Goal: Navigation & Orientation: Find specific page/section

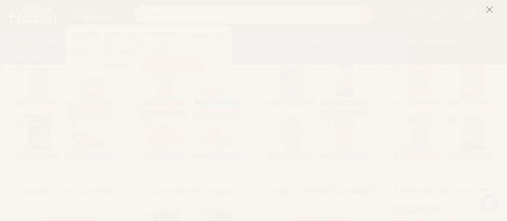
scroll to position [208, 0]
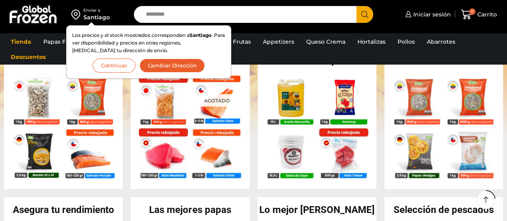
scroll to position [208, 0]
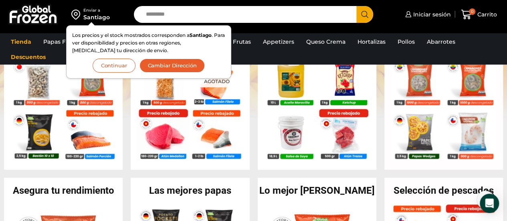
click at [118, 68] on button "Continuar" at bounding box center [114, 66] width 43 height 14
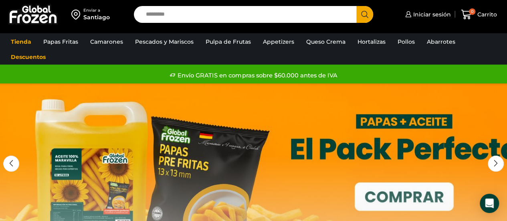
scroll to position [0, 0]
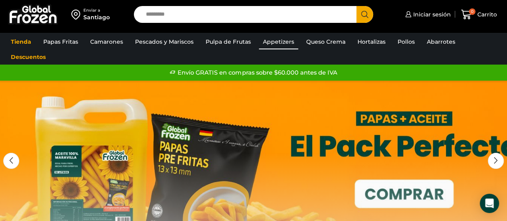
click at [278, 43] on link "Appetizers" at bounding box center [278, 41] width 39 height 15
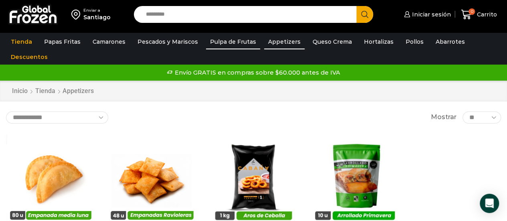
click at [216, 44] on link "Pulpa de Frutas" at bounding box center [233, 41] width 54 height 15
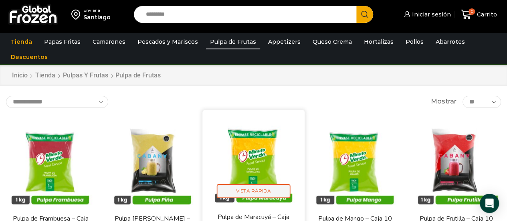
scroll to position [5, 0]
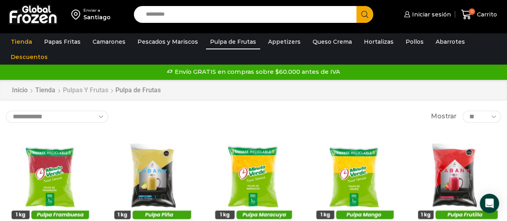
click at [91, 89] on link "Pulpas y Frutas" at bounding box center [86, 90] width 46 height 9
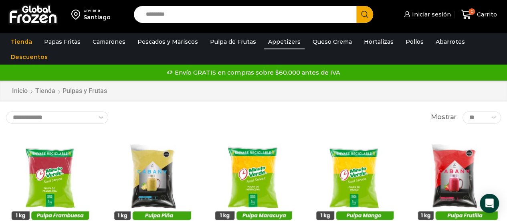
click at [276, 42] on link "Appetizers" at bounding box center [284, 41] width 40 height 15
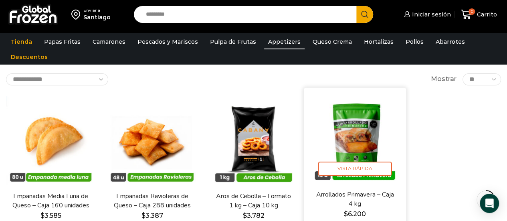
scroll to position [12, 0]
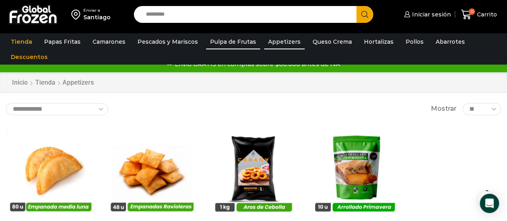
click at [214, 39] on link "Pulpa de Frutas" at bounding box center [233, 41] width 54 height 15
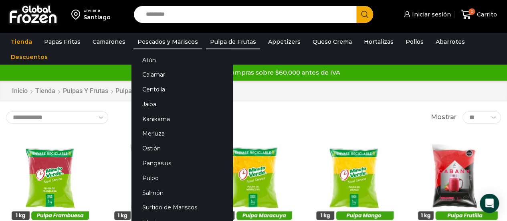
click at [172, 42] on link "Pescados y Mariscos" at bounding box center [168, 41] width 69 height 15
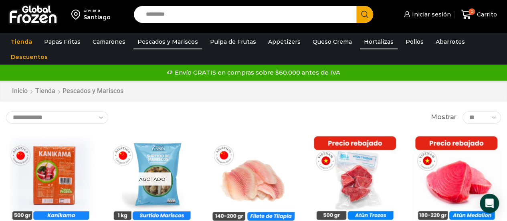
click at [370, 37] on link "Hortalizas" at bounding box center [379, 41] width 38 height 15
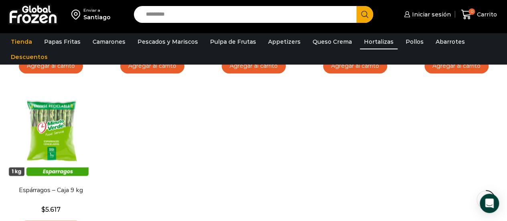
scroll to position [372, 0]
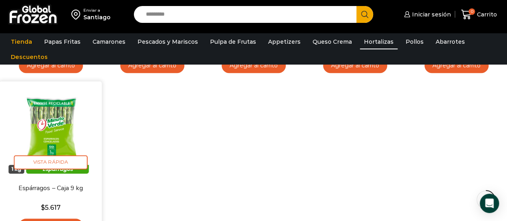
click at [63, 132] on img at bounding box center [51, 132] width 90 height 90
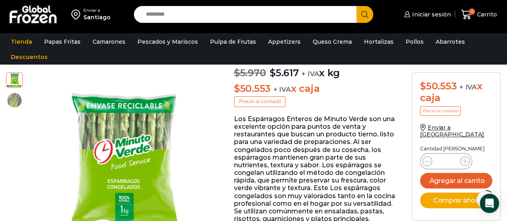
scroll to position [109, 0]
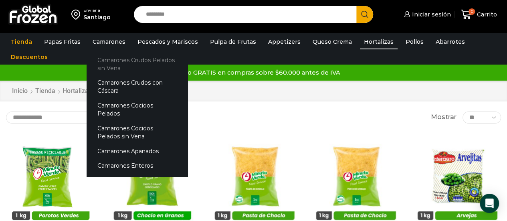
click at [109, 65] on link "Camarones Crudos Pelados sin Vena" at bounding box center [137, 64] width 101 height 23
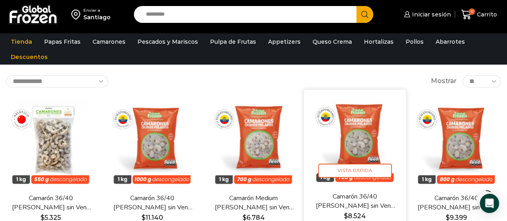
scroll to position [39, 0]
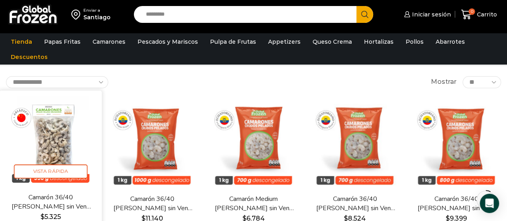
click at [51, 131] on img at bounding box center [51, 141] width 90 height 90
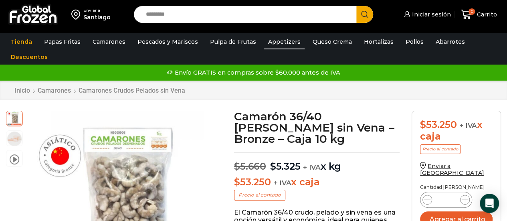
click at [275, 42] on link "Appetizers" at bounding box center [284, 41] width 40 height 15
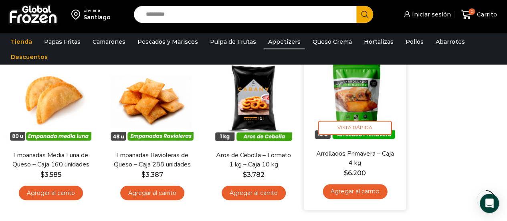
scroll to position [83, 0]
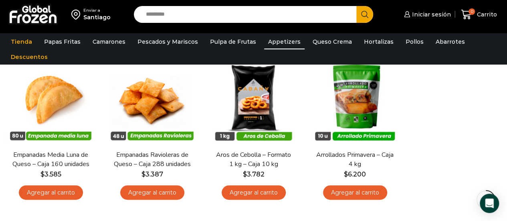
click at [465, 91] on div "En stock Vista Rápida Empanadas Media Luna de Queso – Caja 160 unidades $ 3.585…" at bounding box center [253, 130] width 507 height 162
click at [230, 43] on link "Pulpa de Frutas" at bounding box center [233, 41] width 54 height 15
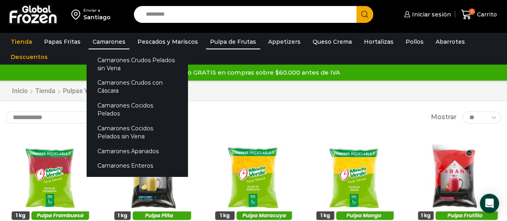
click at [101, 43] on link "Camarones" at bounding box center [109, 41] width 41 height 15
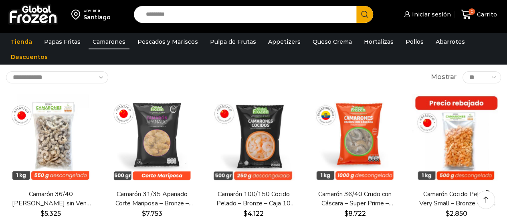
scroll to position [59, 0]
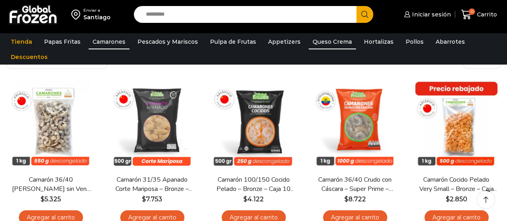
click at [324, 44] on link "Queso Crema" at bounding box center [332, 41] width 47 height 15
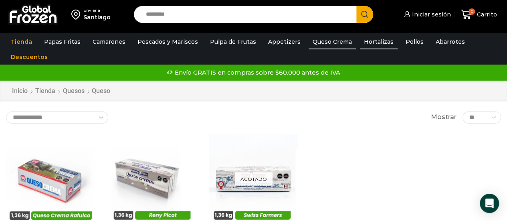
click at [371, 41] on link "Hortalizas" at bounding box center [379, 41] width 38 height 15
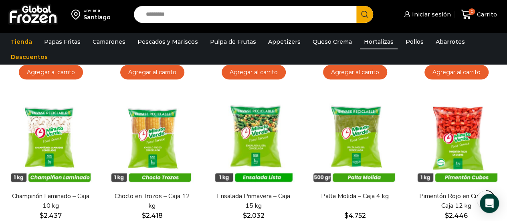
scroll to position [203, 0]
